Goal: Task Accomplishment & Management: Use online tool/utility

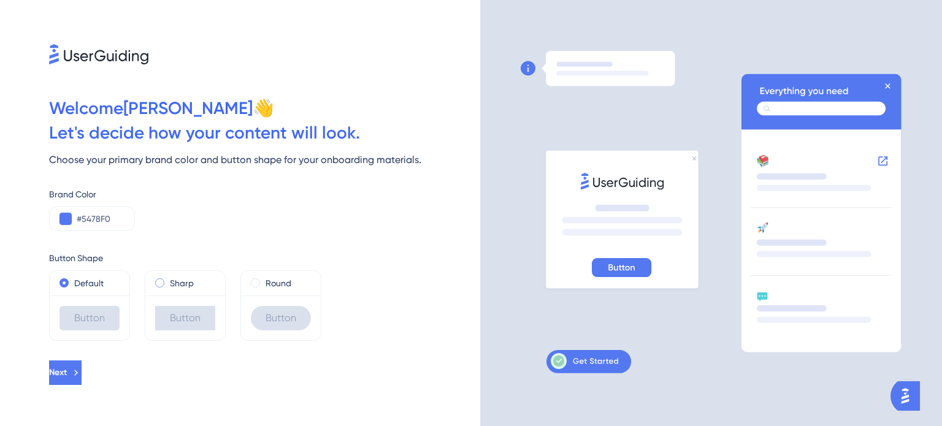
click at [162, 282] on span at bounding box center [159, 283] width 9 height 9
click at [168, 280] on input "radio" at bounding box center [168, 280] width 0 height 0
click at [263, 282] on div "Round" at bounding box center [281, 283] width 60 height 15
click at [64, 279] on span at bounding box center [64, 283] width 9 height 9
click at [72, 280] on input "radio" at bounding box center [72, 280] width 0 height 0
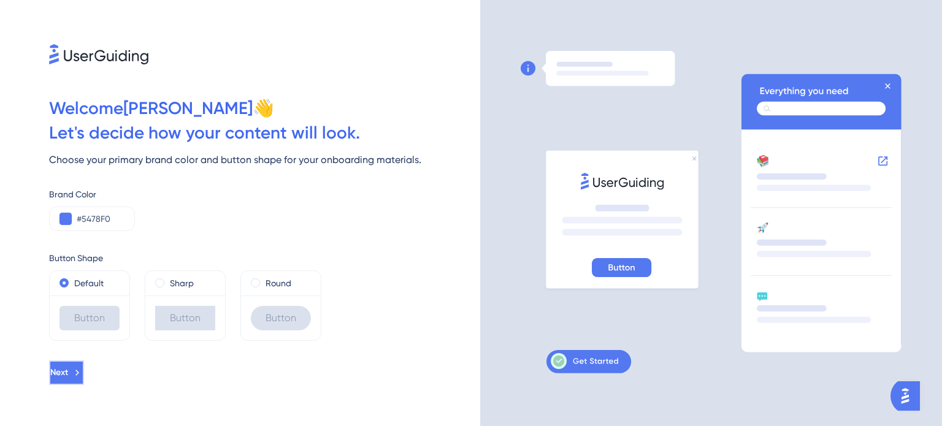
click at [83, 377] on icon at bounding box center [77, 373] width 11 height 11
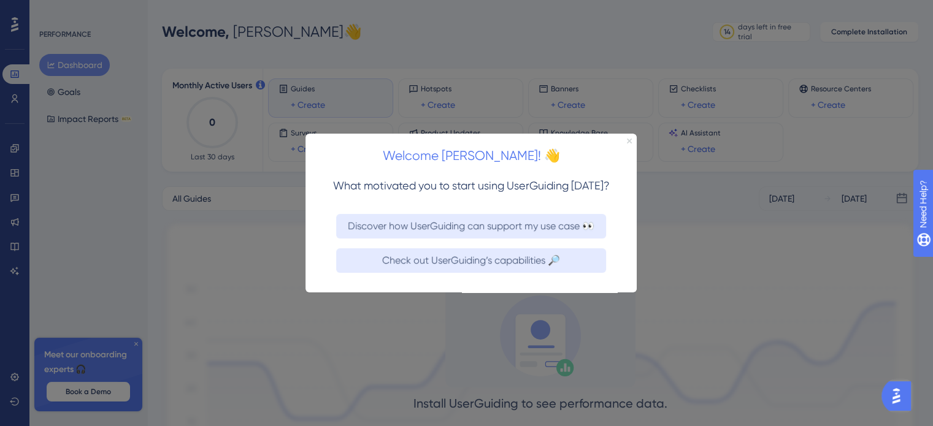
click at [628, 142] on icon "Close Preview" at bounding box center [629, 140] width 5 height 5
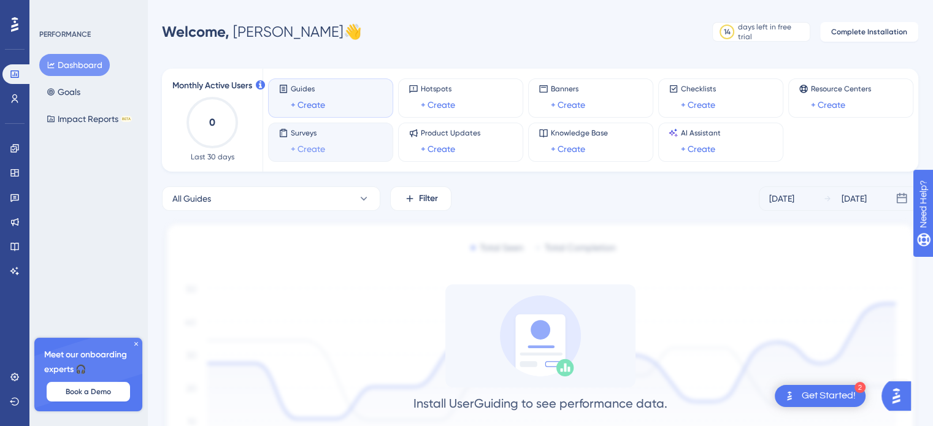
click at [321, 148] on link "+ Create" at bounding box center [308, 149] width 34 height 15
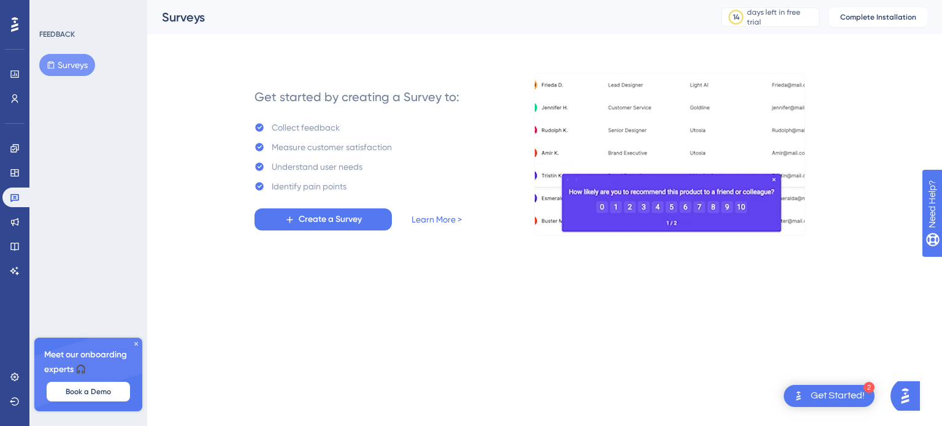
click at [776, 179] on img at bounding box center [669, 154] width 271 height 163
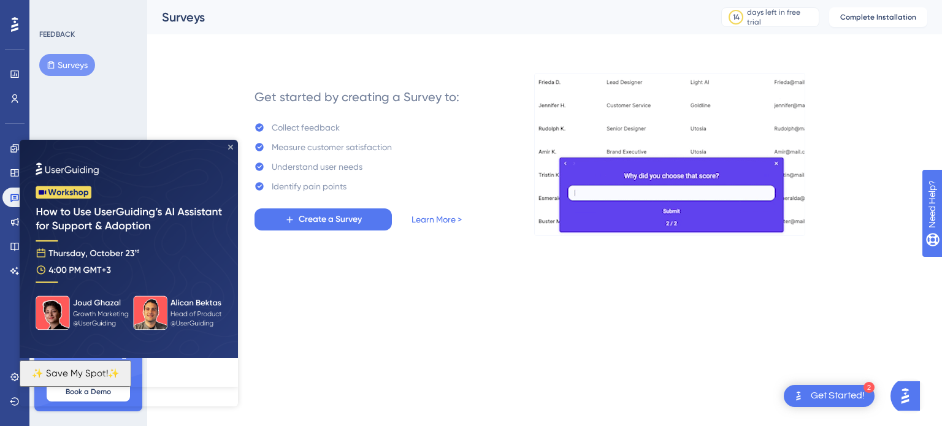
click at [232, 145] on icon "Close Preview" at bounding box center [230, 147] width 5 height 5
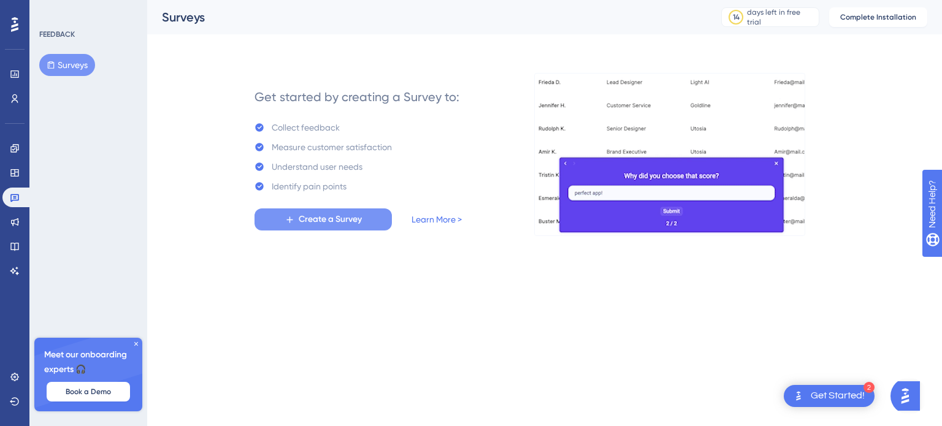
click at [312, 219] on span "Create a Survey" at bounding box center [330, 219] width 63 height 15
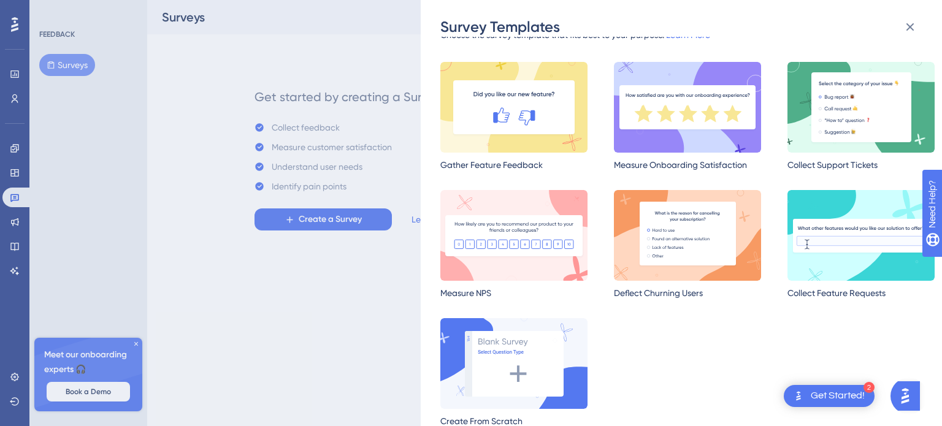
scroll to position [44, 0]
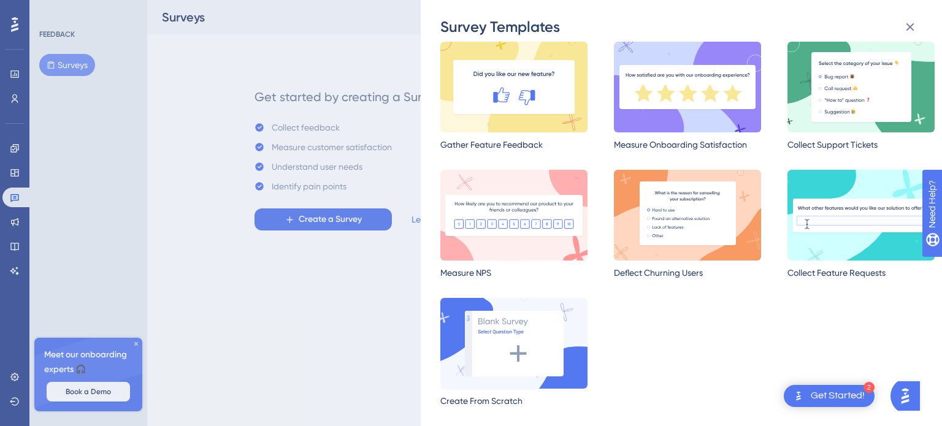
click at [520, 346] on img at bounding box center [514, 343] width 147 height 91
